Goal: Book appointment/travel/reservation

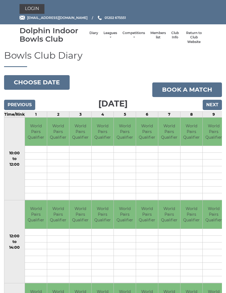
click at [196, 90] on link "Book a match" at bounding box center [187, 90] width 70 height 15
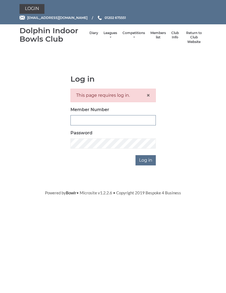
type input "2820"
click at [146, 160] on input "Log in" at bounding box center [145, 160] width 20 height 10
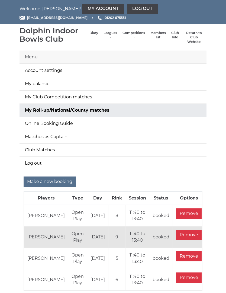
click at [56, 180] on input "Make a new booking" at bounding box center [50, 182] width 52 height 10
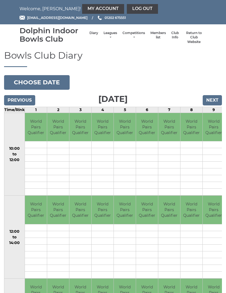
click at [38, 80] on button "Choose date" at bounding box center [37, 82] width 66 height 15
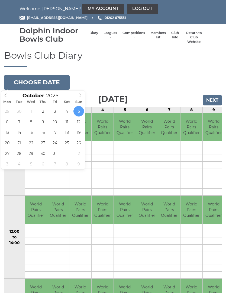
type input "2025-10-13"
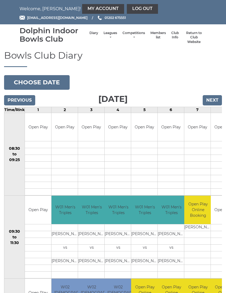
click at [44, 83] on button "Choose date" at bounding box center [37, 82] width 66 height 15
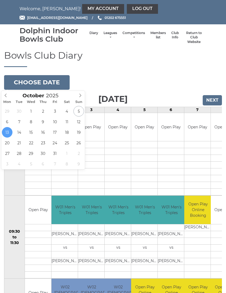
type input "[DATE]"
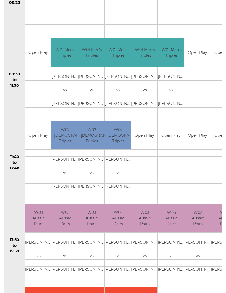
scroll to position [158, 0]
click at [174, 159] on td at bounding box center [171, 160] width 26 height 7
click at [193, 138] on td "Open Play" at bounding box center [197, 136] width 26 height 28
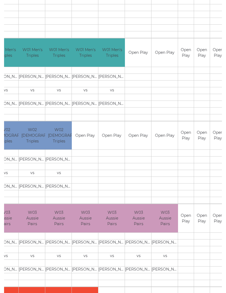
click at [163, 140] on td "Open Play" at bounding box center [164, 136] width 26 height 28
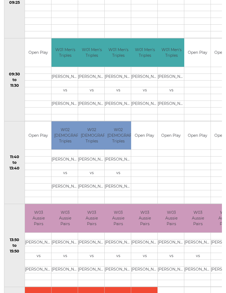
scroll to position [0, 0]
click at [147, 135] on td "Open Play" at bounding box center [144, 136] width 26 height 28
click at [34, 186] on td at bounding box center [38, 187] width 26 height 7
click at [40, 138] on td "Open Play" at bounding box center [38, 136] width 26 height 28
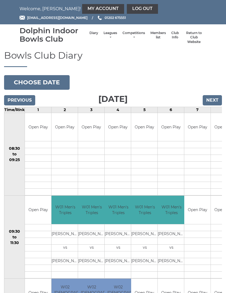
click at [127, 7] on link "Log out" at bounding box center [142, 9] width 31 height 10
